Goal: Task Accomplishment & Management: Complete application form

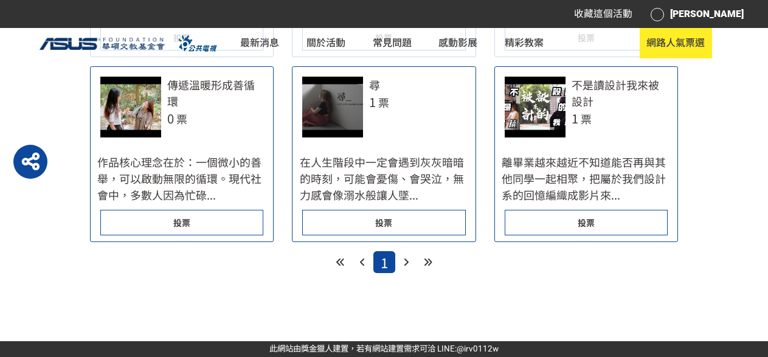
scroll to position [608, 0]
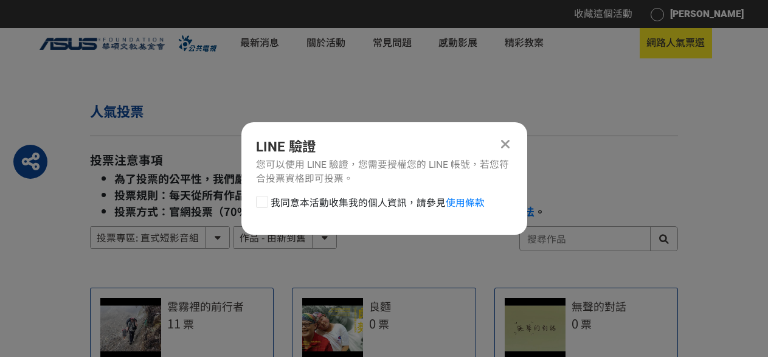
scroll to position [0, 0]
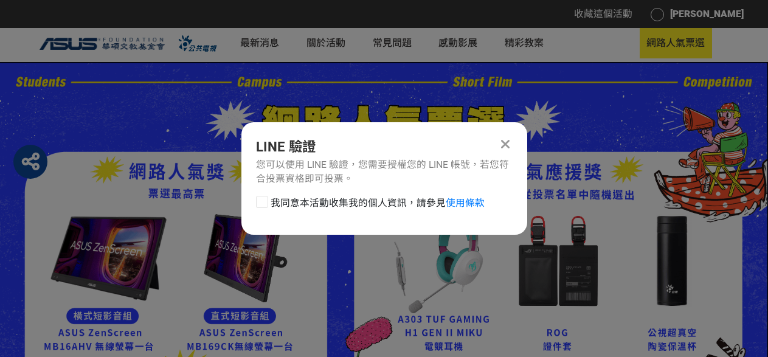
click at [267, 202] on div at bounding box center [262, 202] width 12 height 12
checkbox input "true"
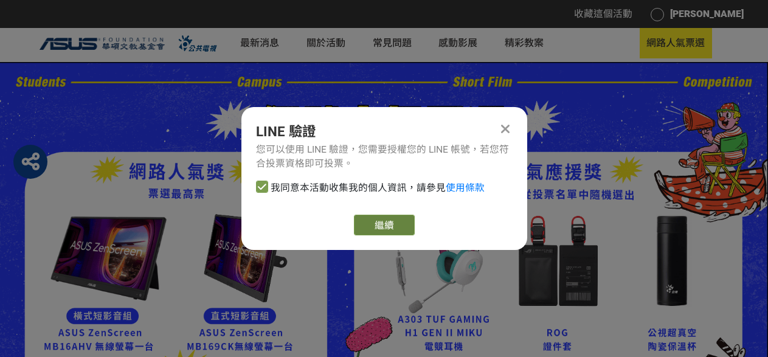
click at [384, 230] on link "繼續" at bounding box center [384, 225] width 61 height 21
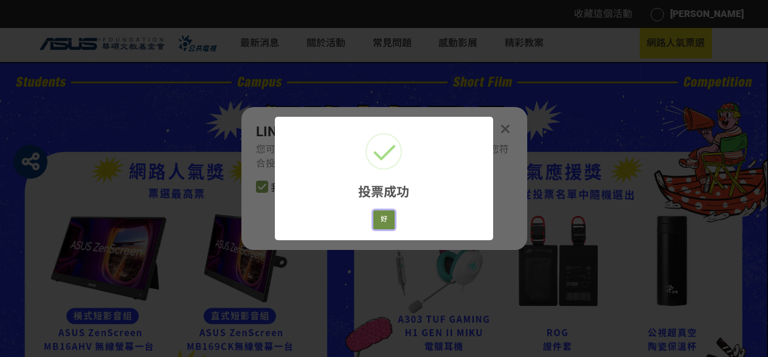
click at [382, 223] on button "好" at bounding box center [384, 219] width 22 height 19
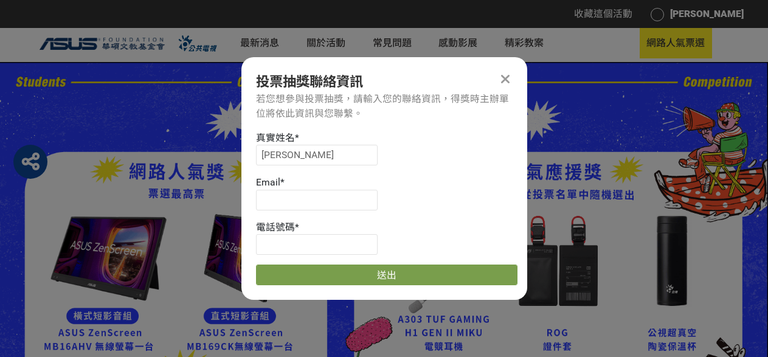
click at [319, 134] on div "真實姓名 *" at bounding box center [386, 138] width 261 height 15
click at [315, 148] on input "[PERSON_NAME]" at bounding box center [317, 155] width 122 height 21
click at [315, 148] on input at bounding box center [317, 155] width 122 height 21
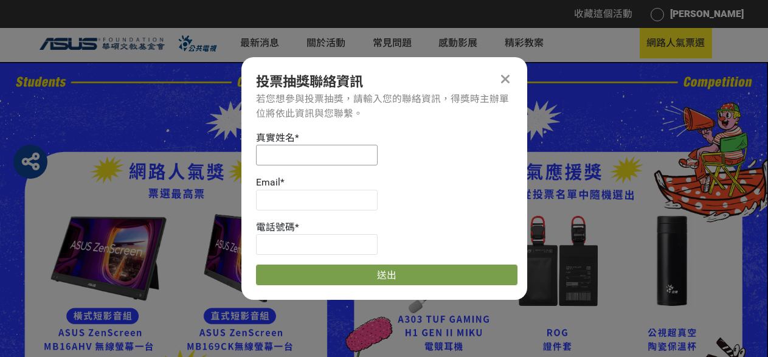
type input "[PERSON_NAME]"
type input "[EMAIL_ADDRESS][DOMAIN_NAME]"
type input "0918930920"
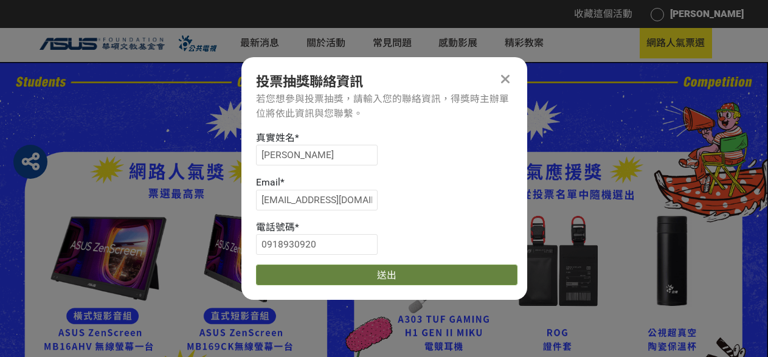
click at [341, 277] on button "送出" at bounding box center [386, 274] width 261 height 21
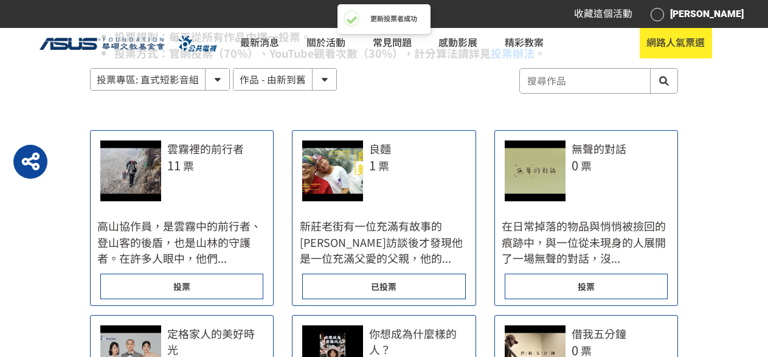
scroll to position [608, 0]
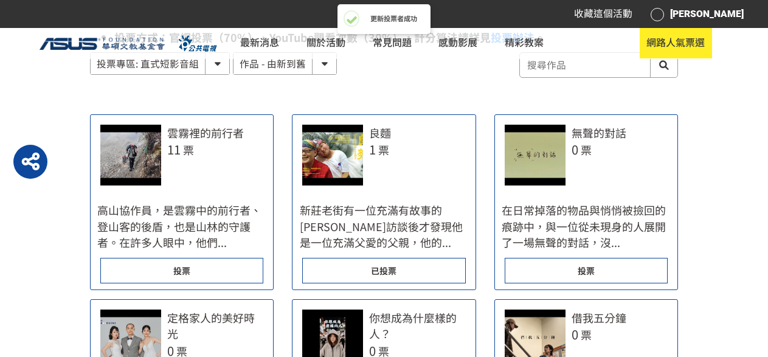
click at [190, 69] on select "投票專區: 直式短影音組 投票專區: 橫式短影音組" at bounding box center [160, 63] width 139 height 21
select select "185122:185341:13161"
click at [91, 53] on select "投票專區: 直式短影音組 投票專區: 橫式短影音組" at bounding box center [160, 63] width 139 height 21
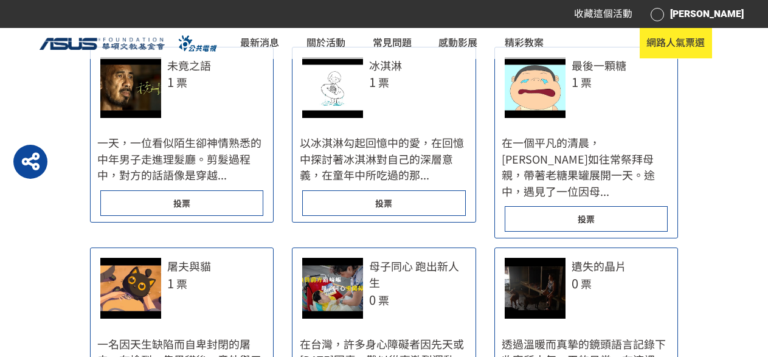
scroll to position [730, 0]
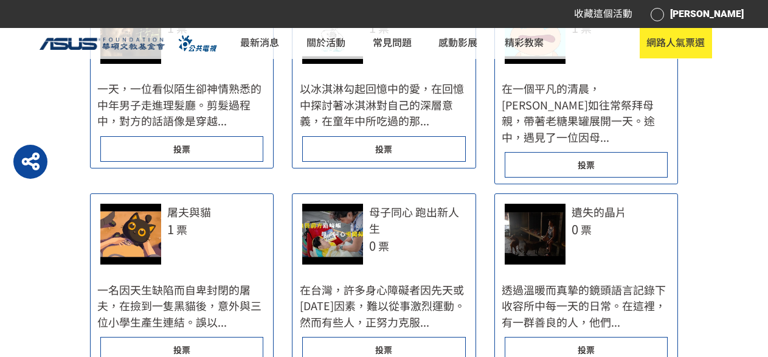
click at [384, 344] on span "投票" at bounding box center [383, 350] width 17 height 12
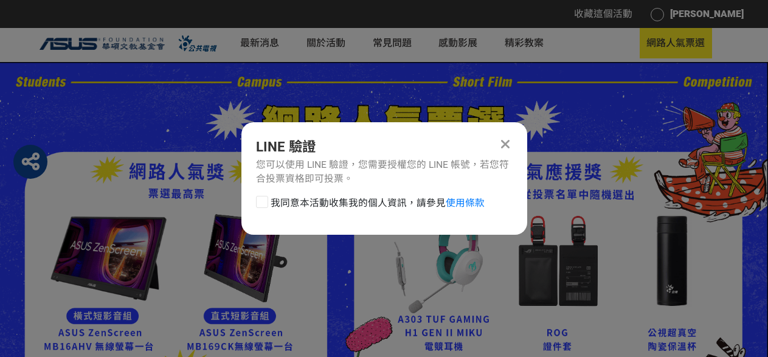
scroll to position [0, 0]
click at [266, 196] on div at bounding box center [262, 202] width 12 height 12
checkbox input "true"
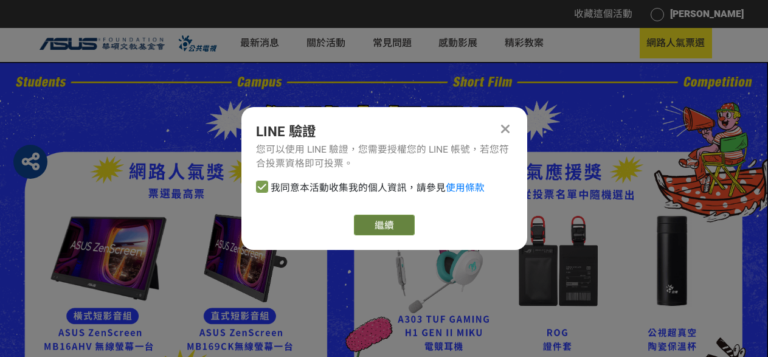
drag, startPoint x: 351, startPoint y: 221, endPoint x: 370, endPoint y: 227, distance: 19.6
click at [353, 222] on div "繼續" at bounding box center [384, 225] width 257 height 21
click at [374, 227] on link "繼續" at bounding box center [384, 225] width 61 height 21
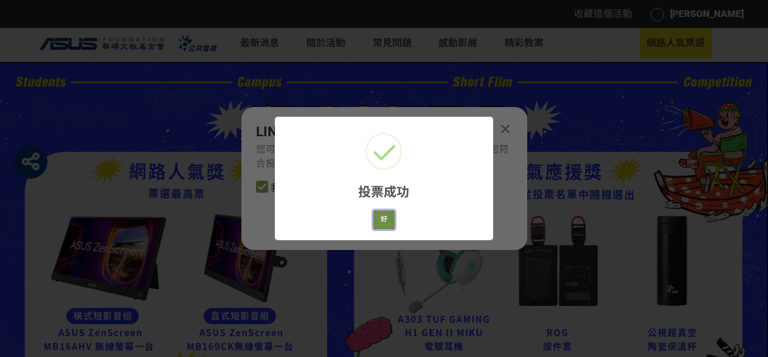
click at [386, 219] on button "好" at bounding box center [384, 219] width 22 height 19
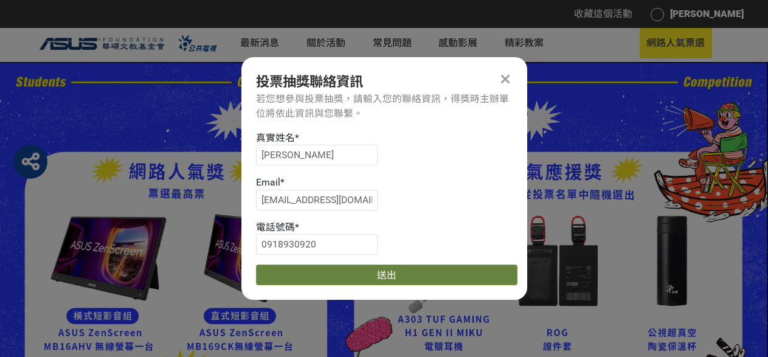
click at [359, 272] on button "送出" at bounding box center [386, 274] width 261 height 21
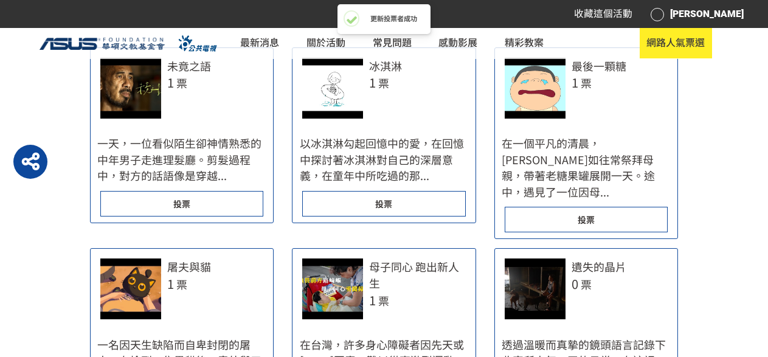
scroll to position [730, 0]
